Goal: Transaction & Acquisition: Subscribe to service/newsletter

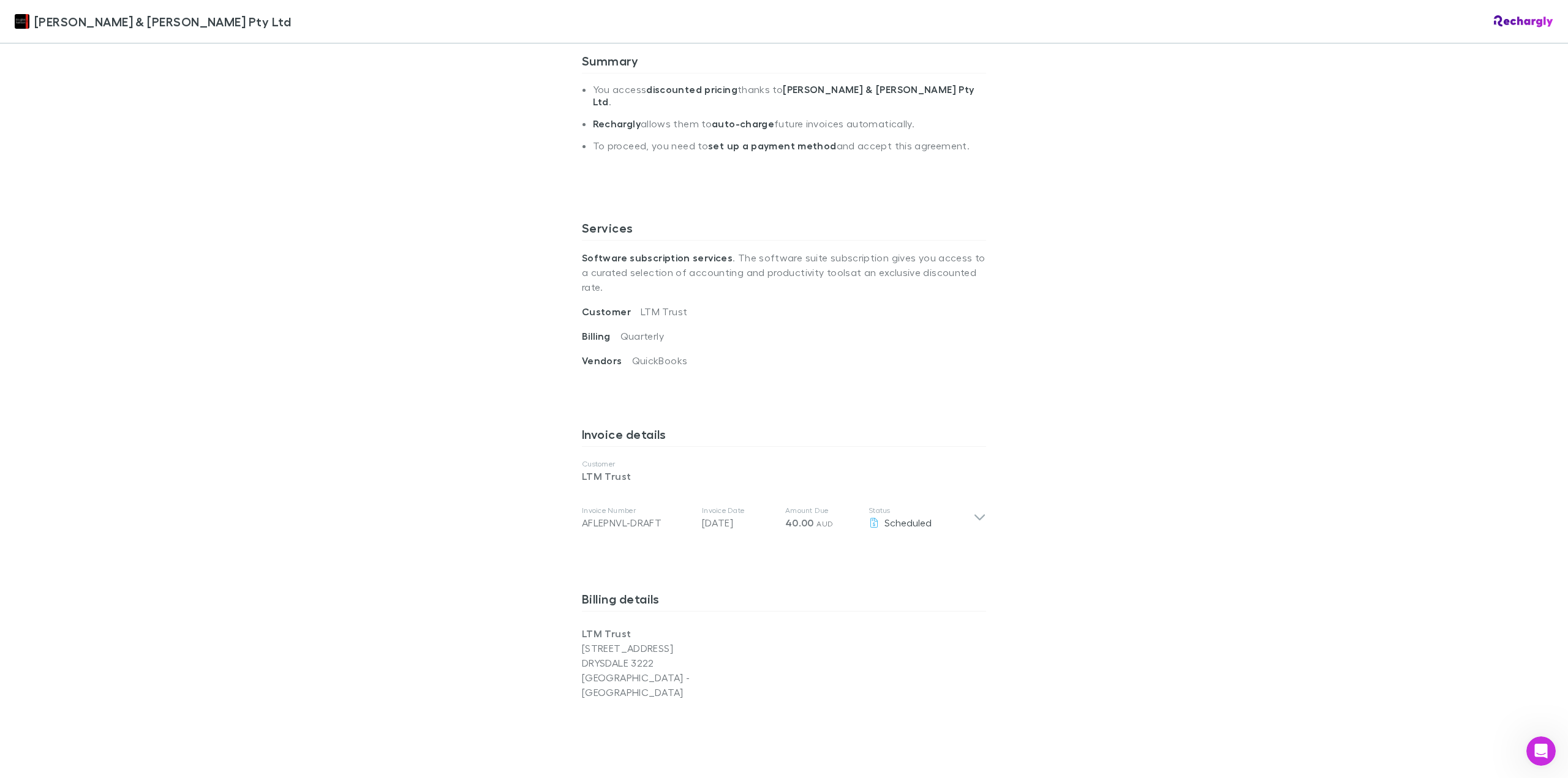
scroll to position [286, 0]
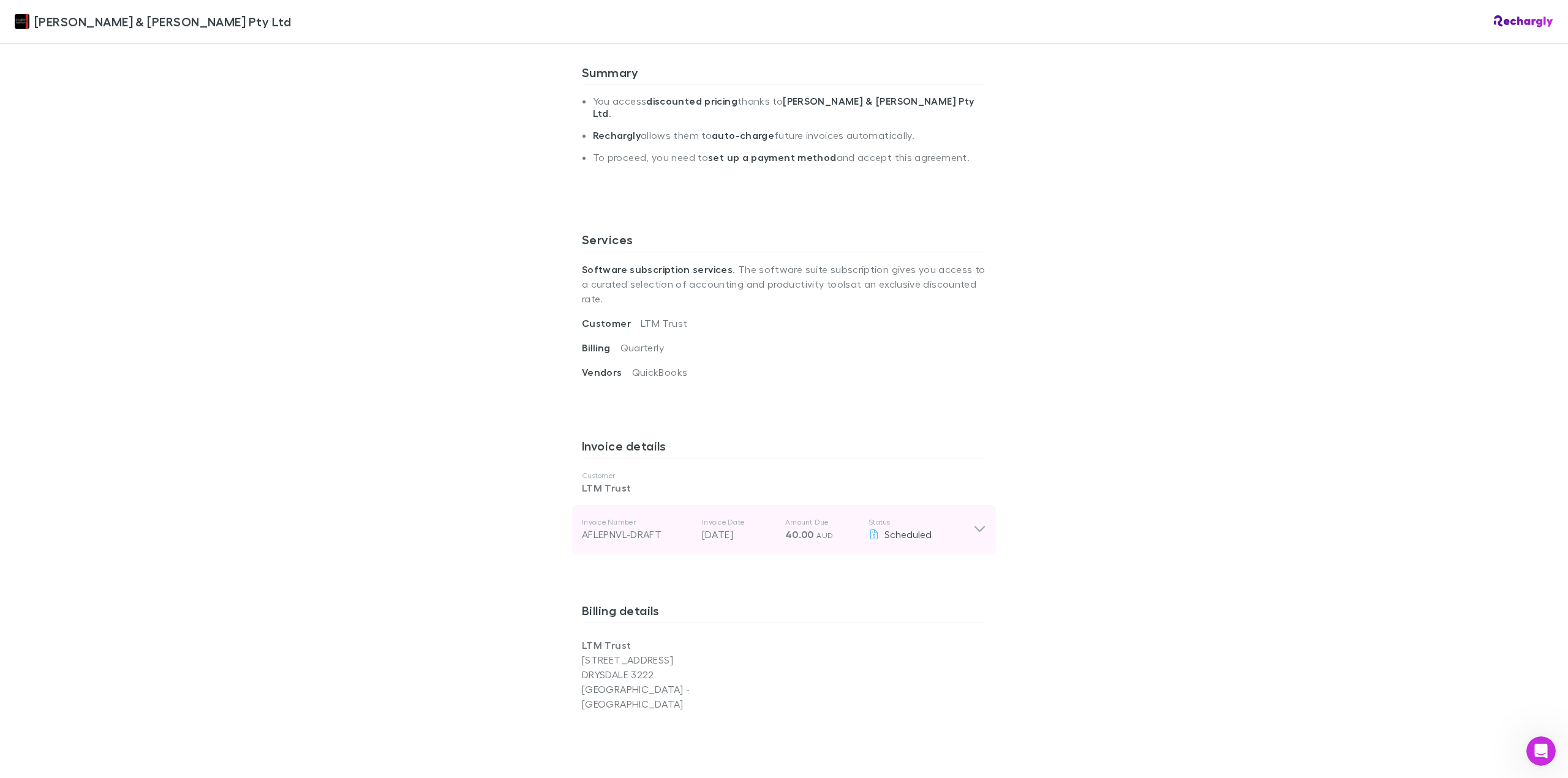
click at [978, 522] on icon at bounding box center [980, 530] width 13 height 15
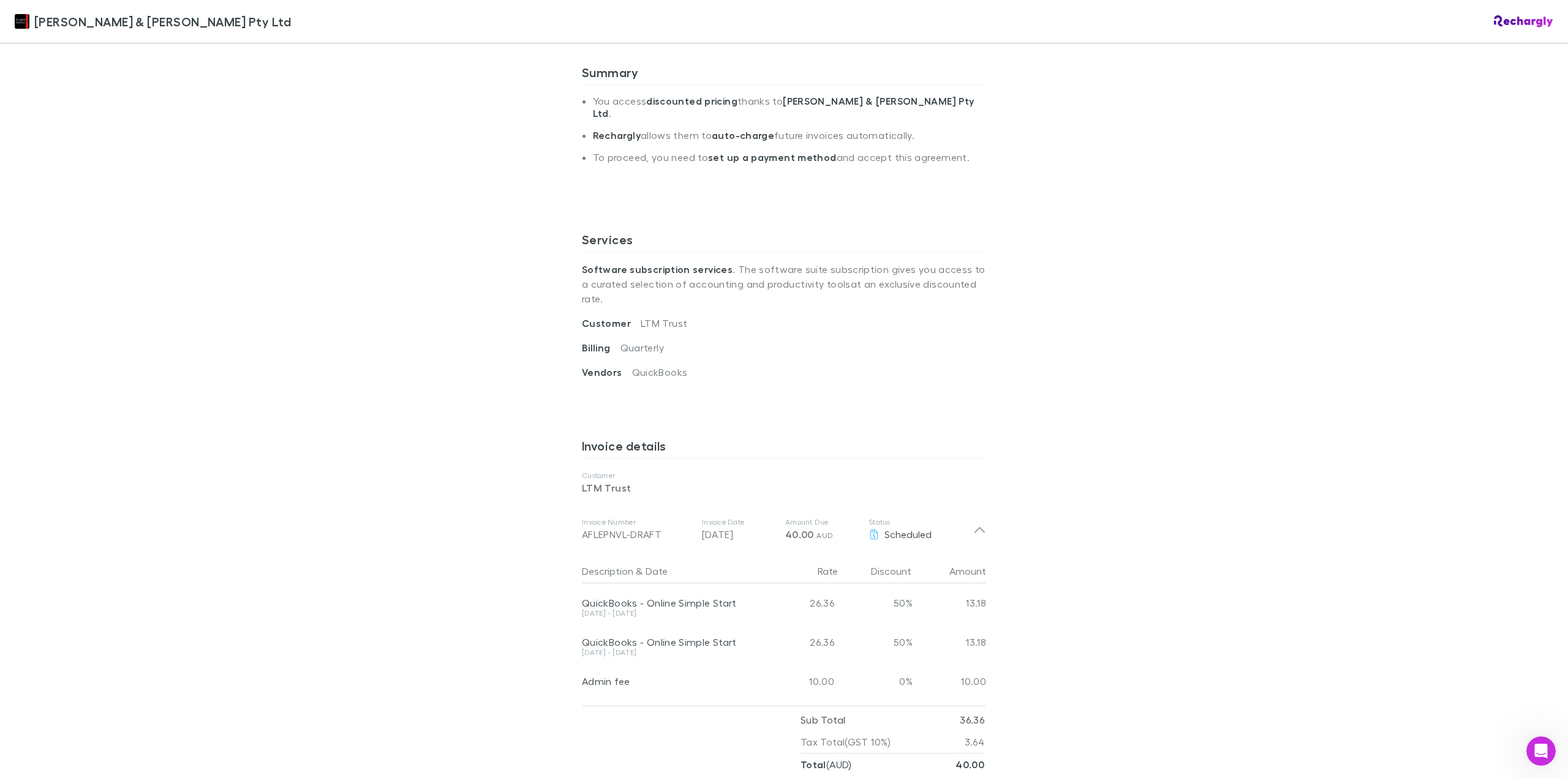
click at [1103, 456] on div "[PERSON_NAME] & [PERSON_NAME] Pty Ltd [PERSON_NAME] & [PERSON_NAME] Pty Ltd Sof…" at bounding box center [784, 389] width 1568 height 778
click at [1095, 375] on div "[PERSON_NAME] & [PERSON_NAME] Pty Ltd [PERSON_NAME] & [PERSON_NAME] Pty Ltd Sof…" at bounding box center [784, 389] width 1568 height 778
click at [974, 522] on icon at bounding box center [980, 530] width 13 height 15
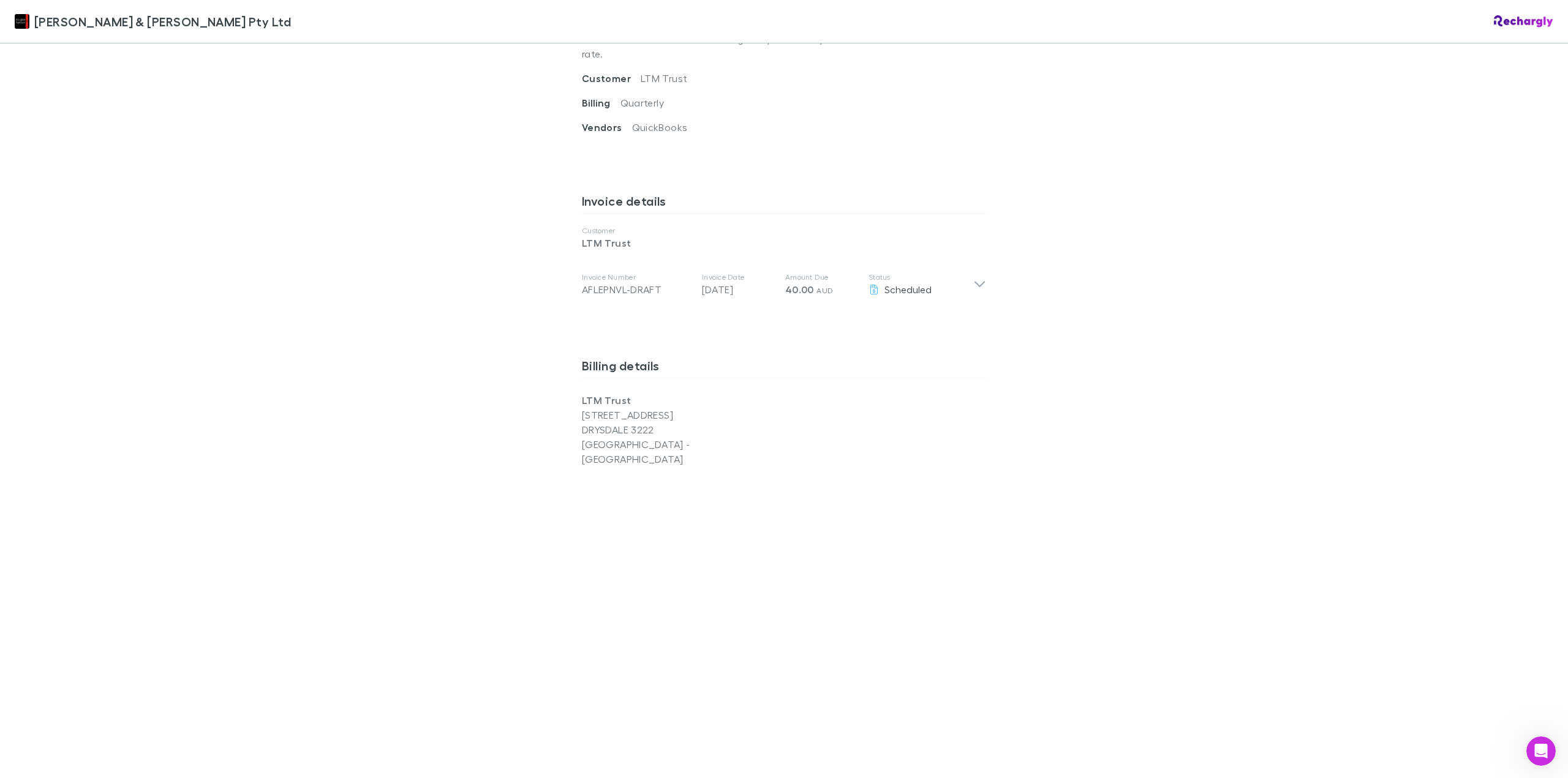
scroll to position [776, 0]
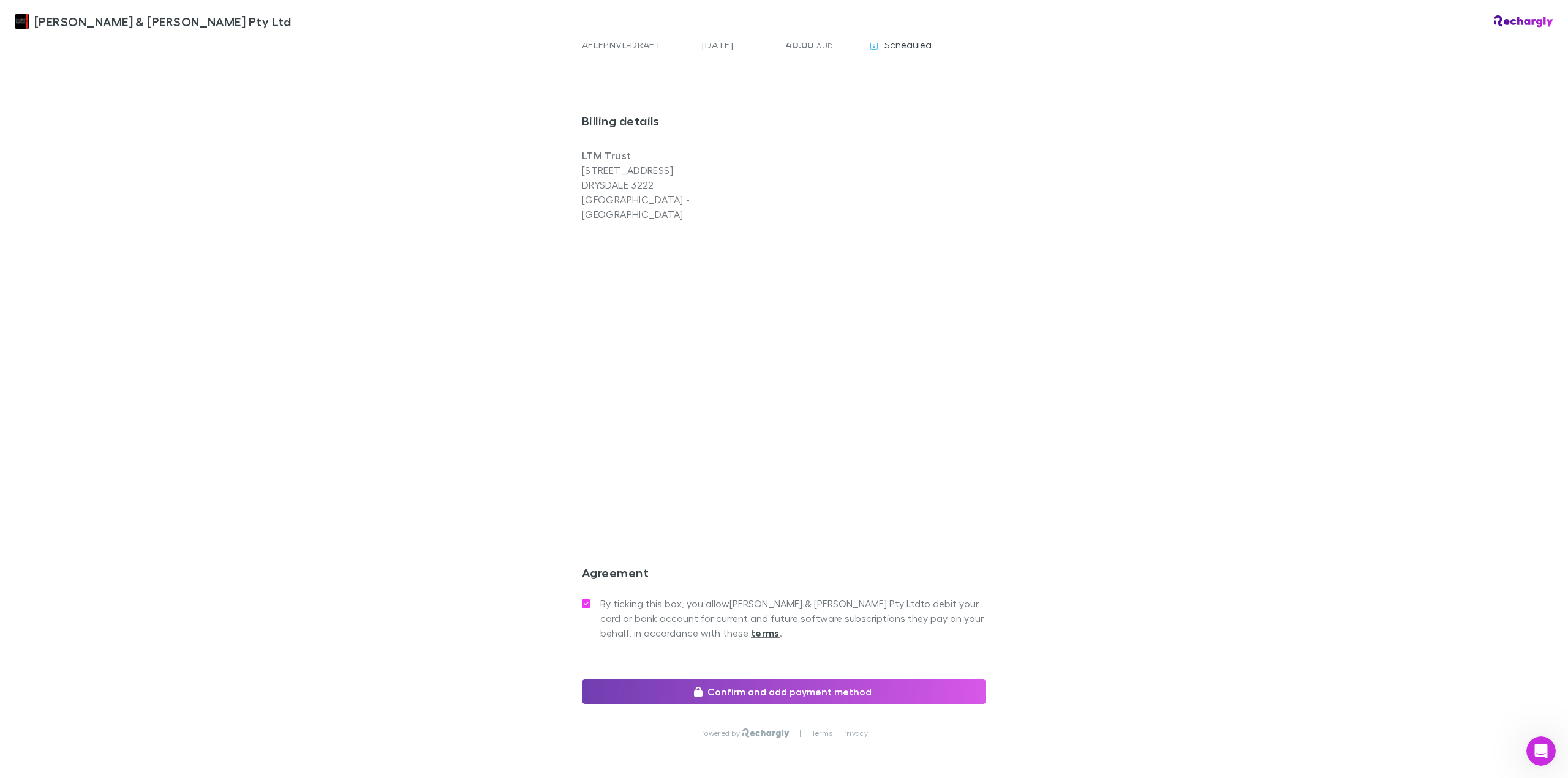
click at [794, 680] on button "Confirm and add payment method" at bounding box center [784, 692] width 404 height 25
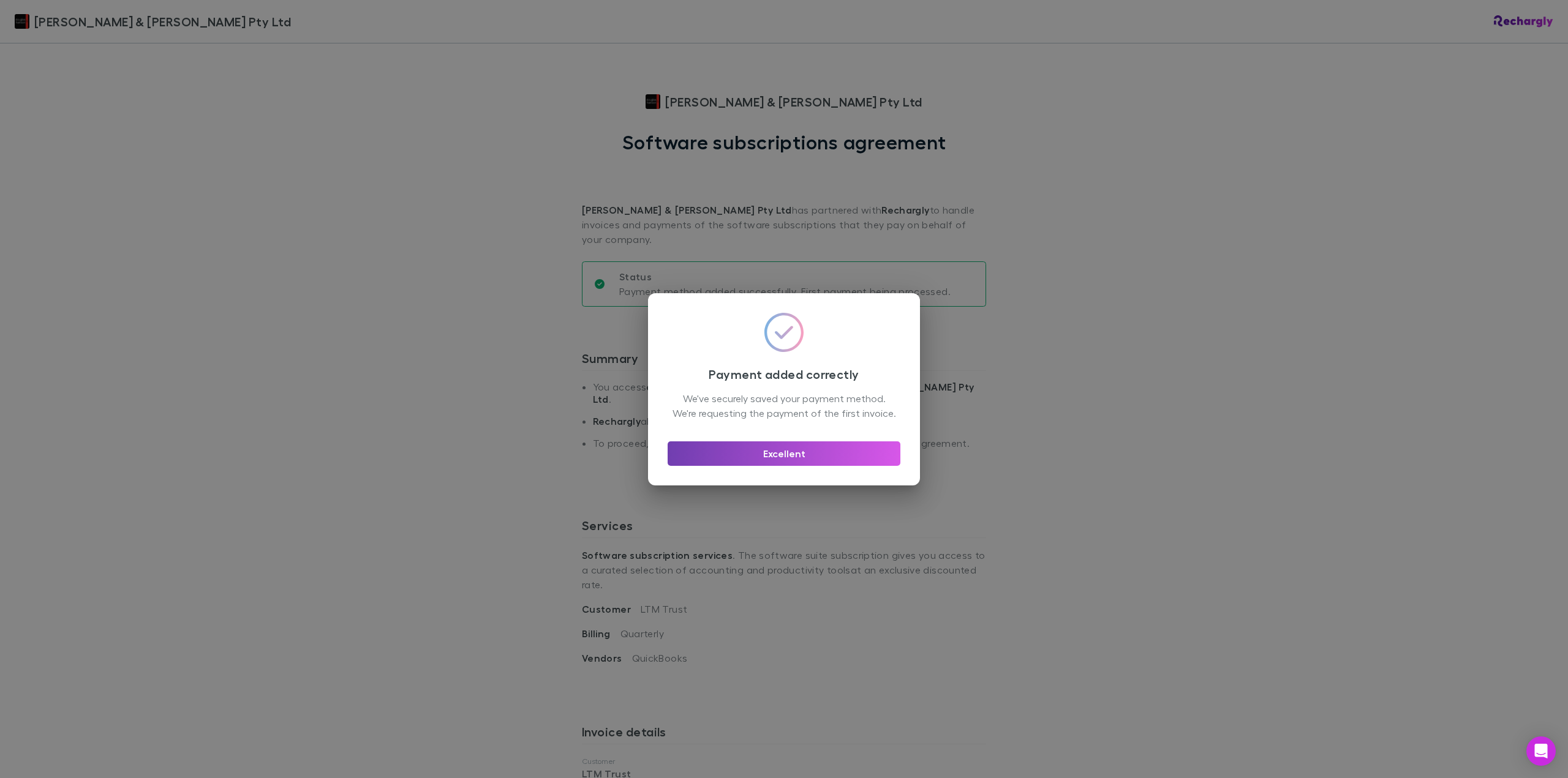
click at [773, 457] on button "Excellent" at bounding box center [784, 454] width 233 height 25
